Goal: Task Accomplishment & Management: Use online tool/utility

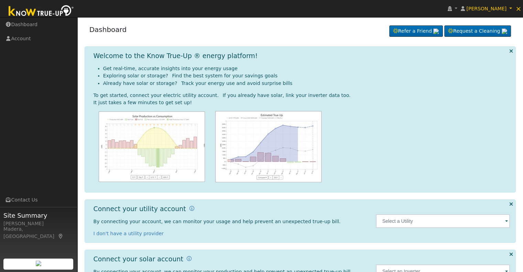
click at [507, 220] on span at bounding box center [506, 222] width 3 height 8
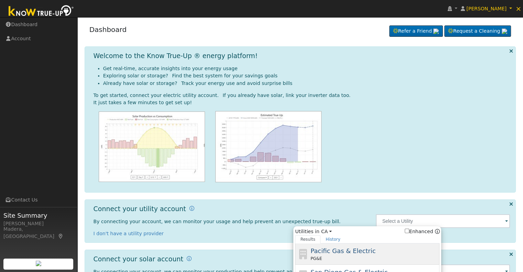
click at [335, 253] on span "Pacific Gas & Electric" at bounding box center [342, 250] width 65 height 7
type input "PG&E"
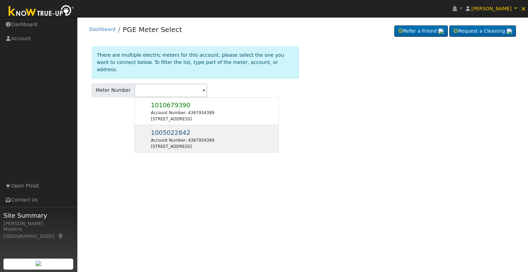
click at [186, 137] on div "Account Number: 4367934389" at bounding box center [182, 140] width 63 height 6
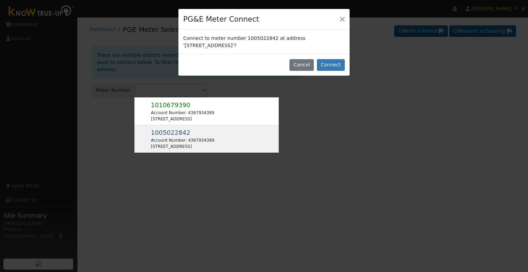
click at [186, 137] on div "Account Number: 4367934389" at bounding box center [182, 140] width 63 height 6
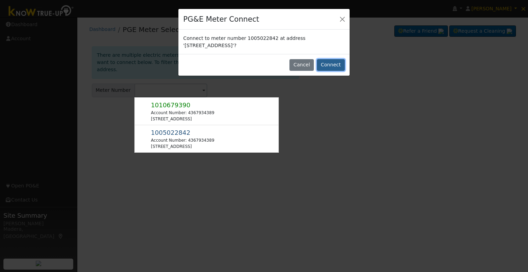
click at [338, 64] on button "Connect" at bounding box center [331, 65] width 28 height 12
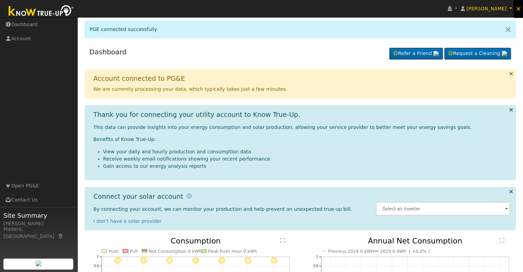
click at [520, 8] on span "×" at bounding box center [518, 8] width 6 height 8
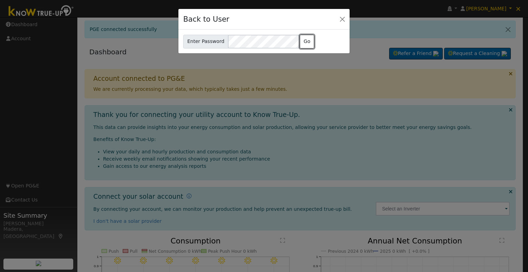
click at [302, 39] on button "Go" at bounding box center [307, 42] width 15 height 14
